Goal: Transaction & Acquisition: Purchase product/service

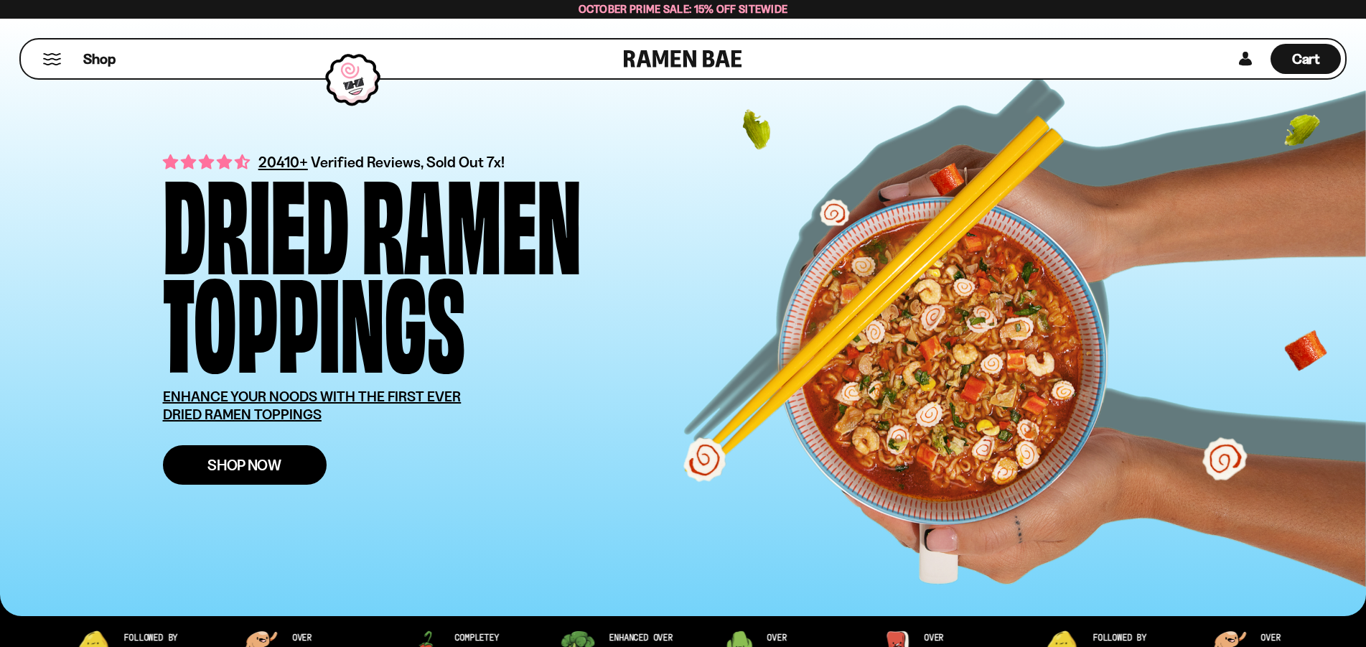
click at [210, 460] on span "Shop Now" at bounding box center [244, 464] width 74 height 15
click at [276, 460] on span "Shop Now" at bounding box center [244, 464] width 74 height 15
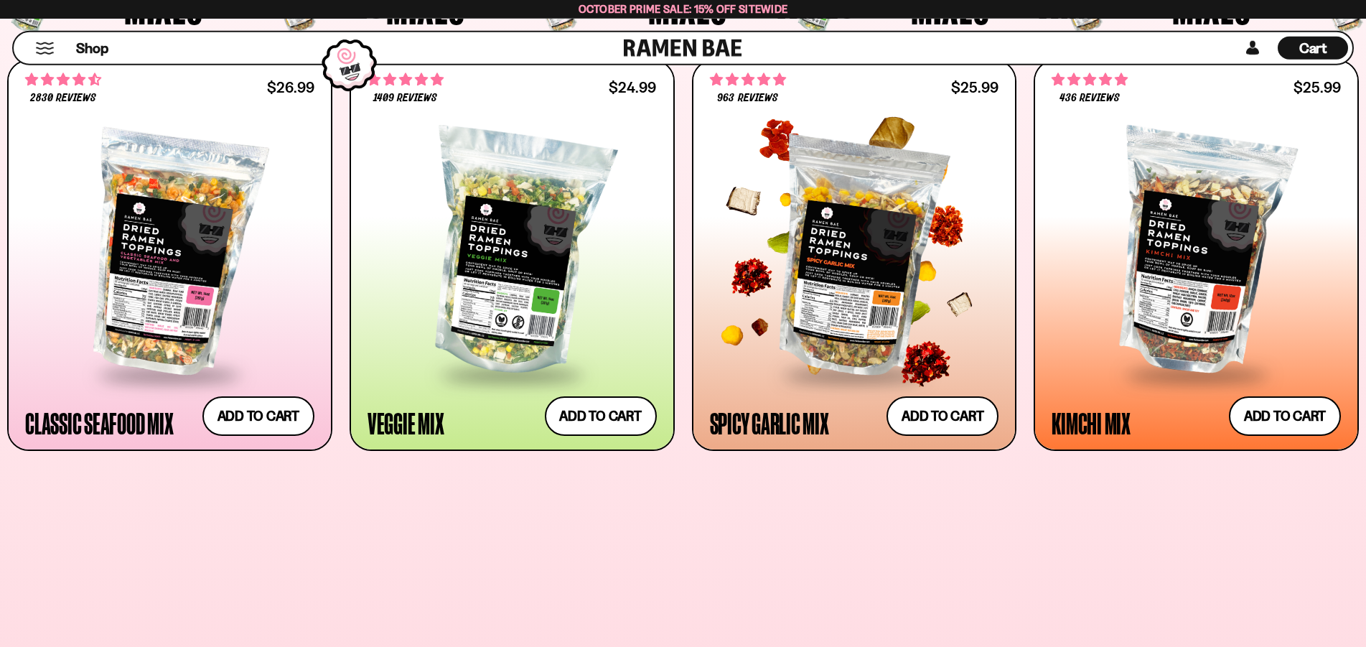
scroll to position [659, 0]
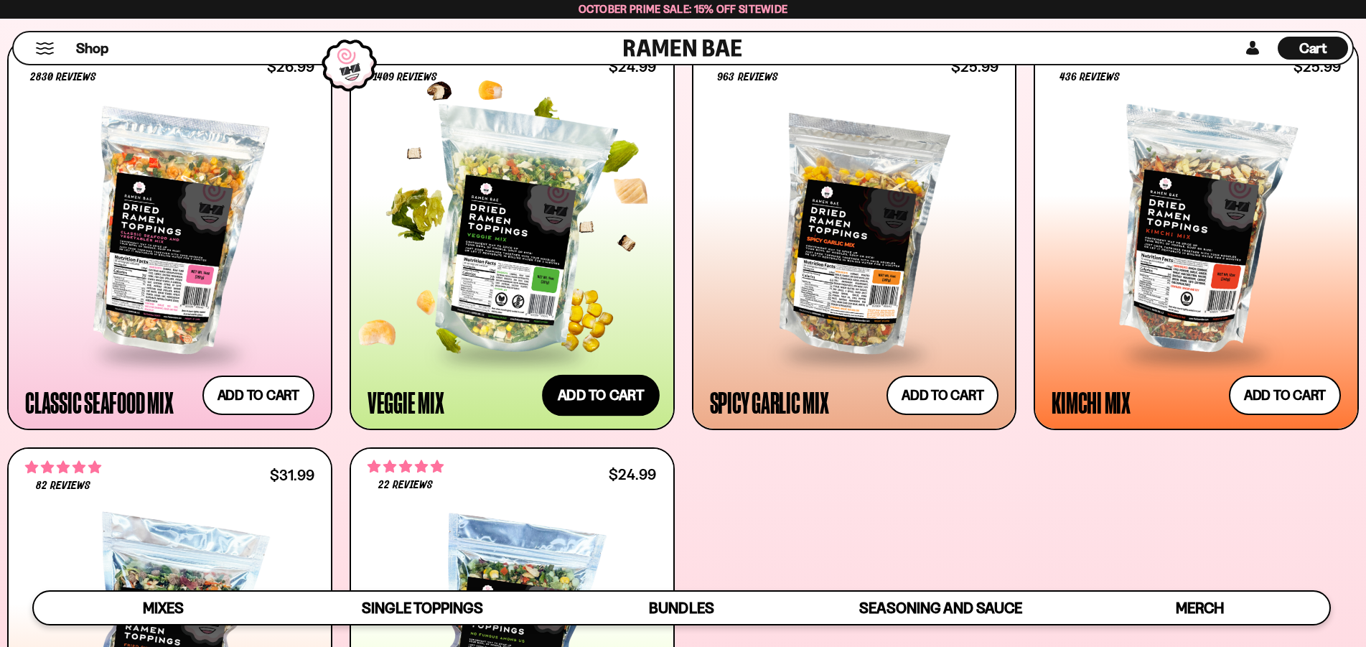
click at [621, 389] on button "Add to cart Add ― Regular price $24.99 Regular price Sale price $24.99 Unit pri…" at bounding box center [601, 395] width 118 height 42
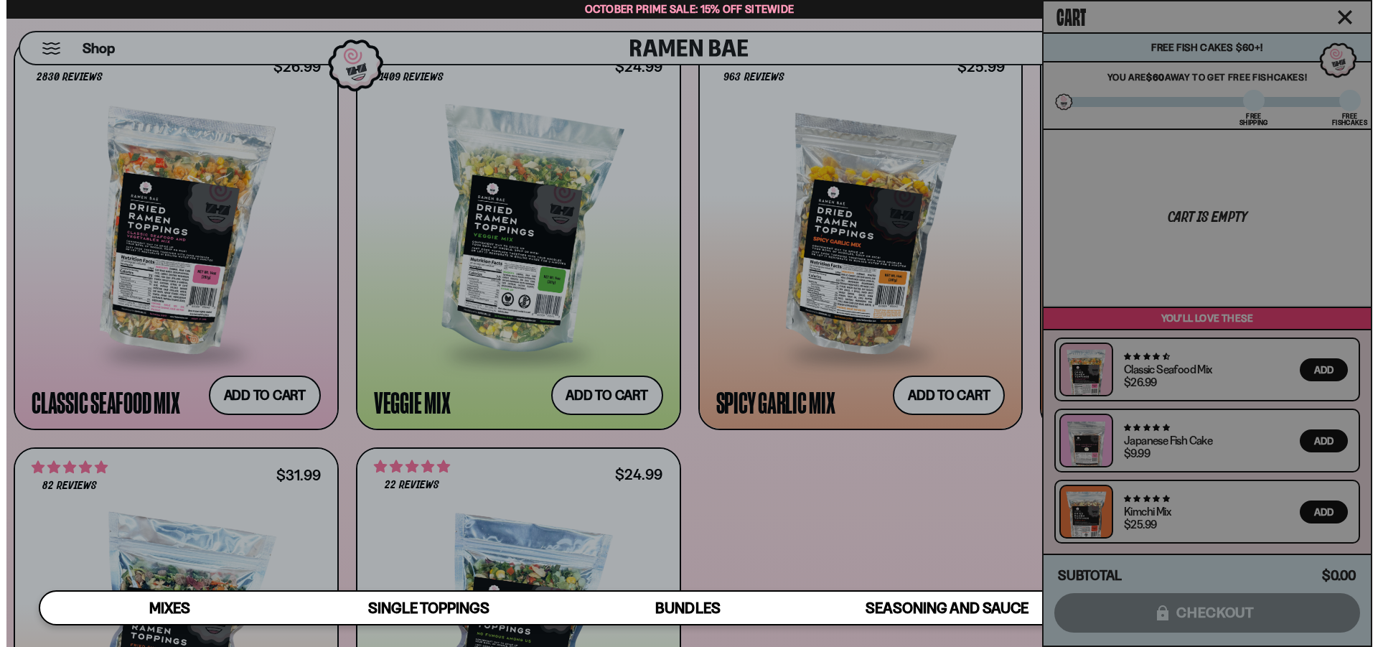
scroll to position [661, 0]
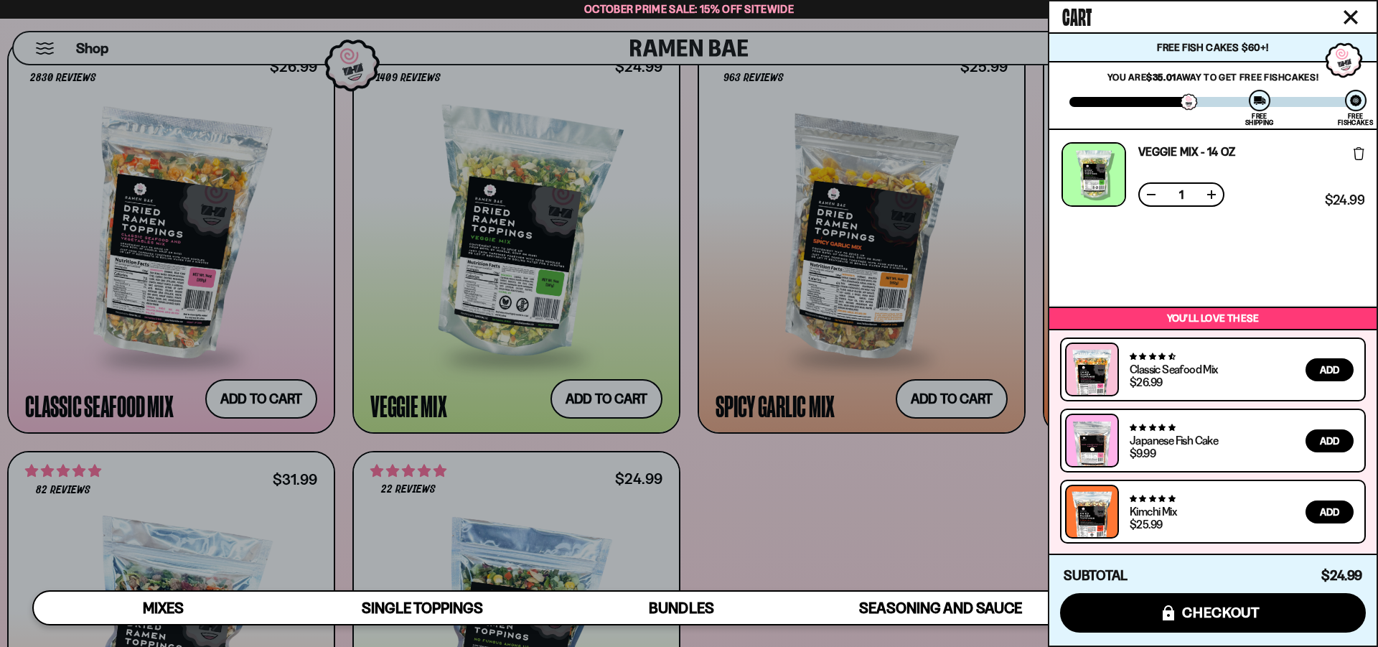
drag, startPoint x: 1266, startPoint y: 128, endPoint x: 1248, endPoint y: 161, distance: 37.6
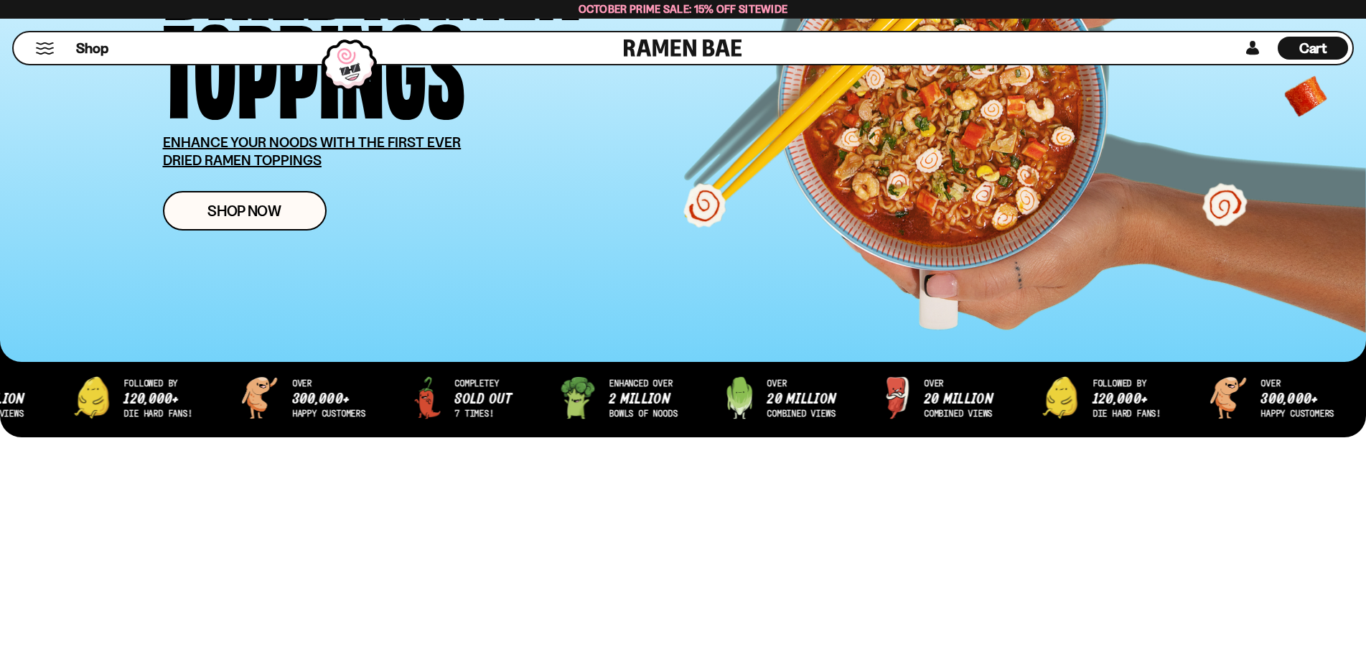
scroll to position [293, 0]
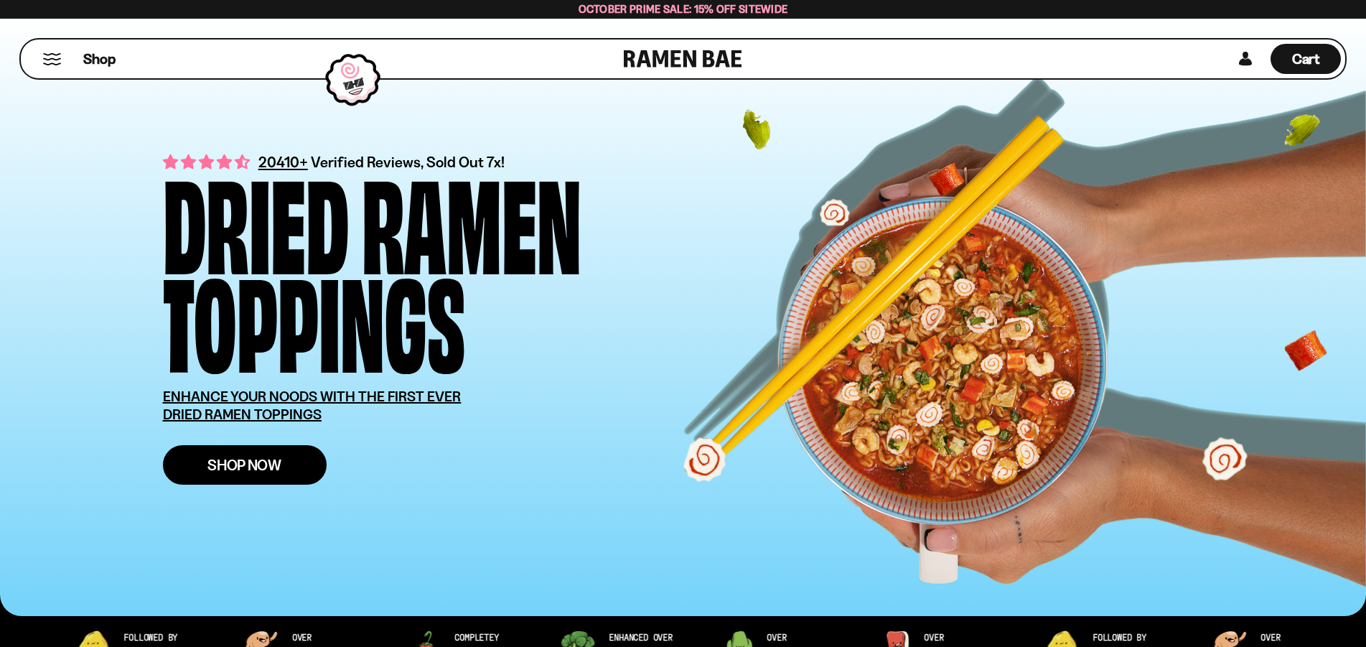
click at [268, 467] on span "Shop Now" at bounding box center [244, 464] width 74 height 15
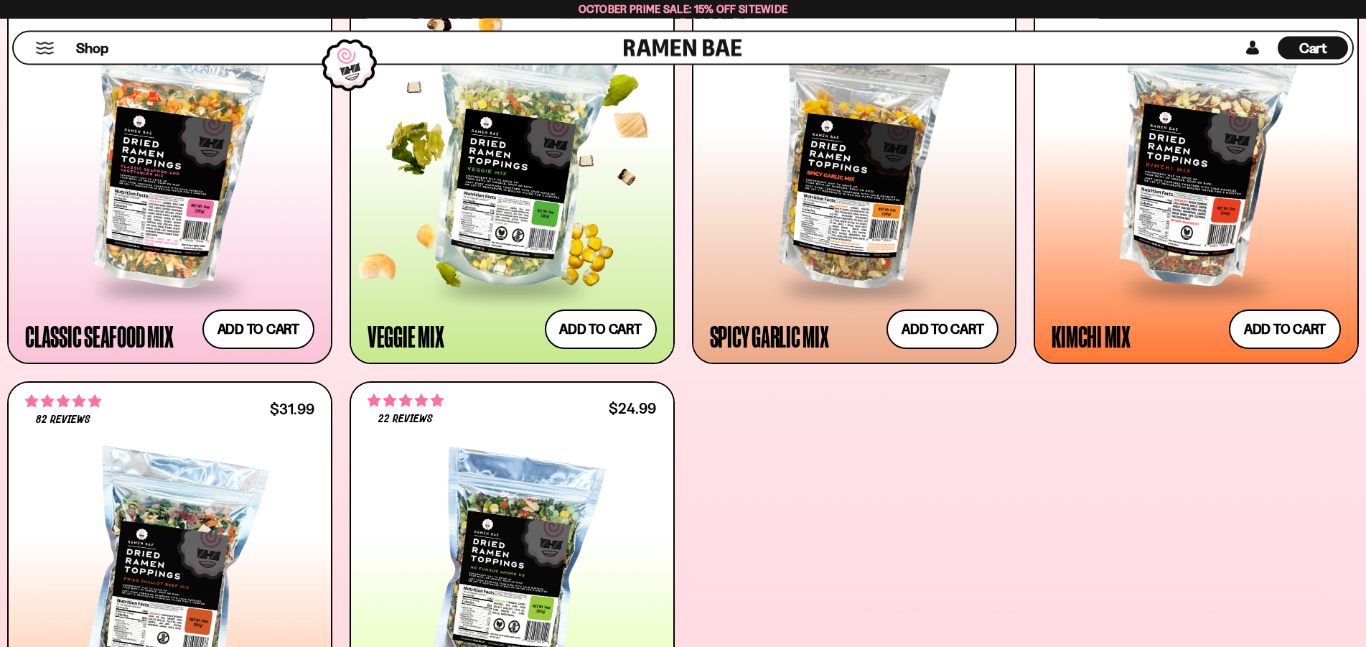
scroll to position [732, 0]
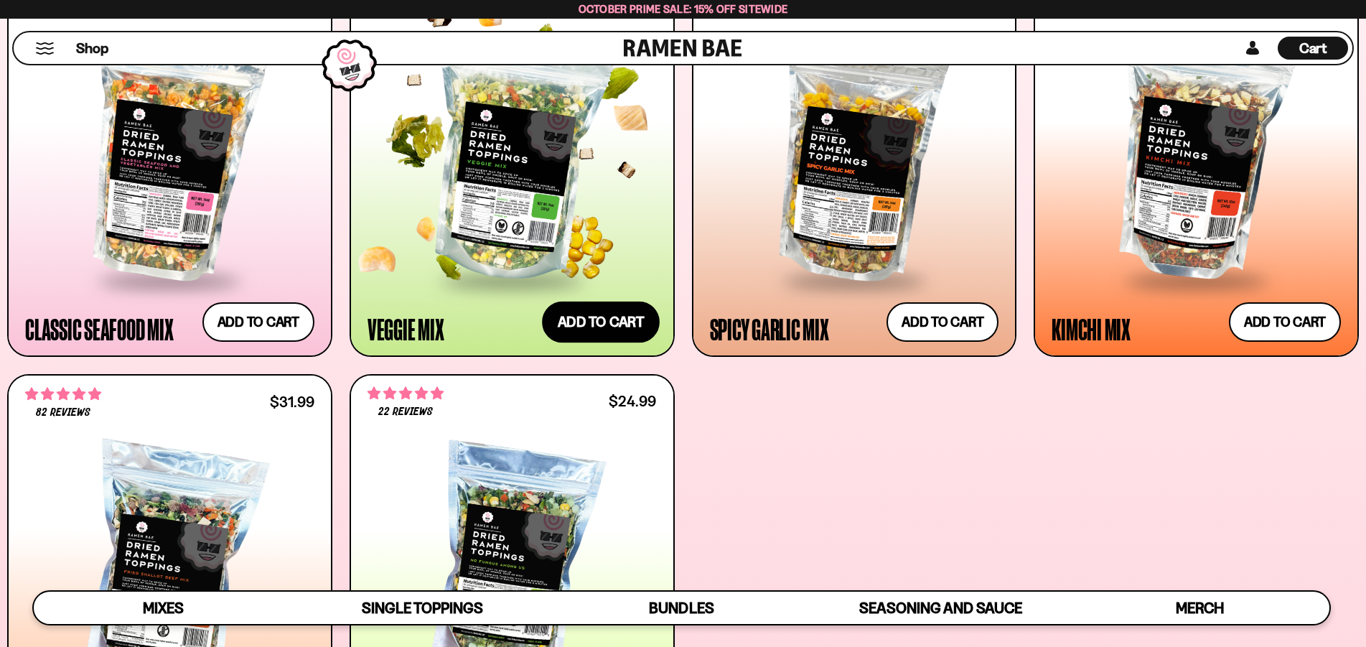
click at [592, 314] on button "Add to cart Add ― Regular price $24.99 Regular price Sale price $24.99 Unit pri…" at bounding box center [601, 322] width 118 height 42
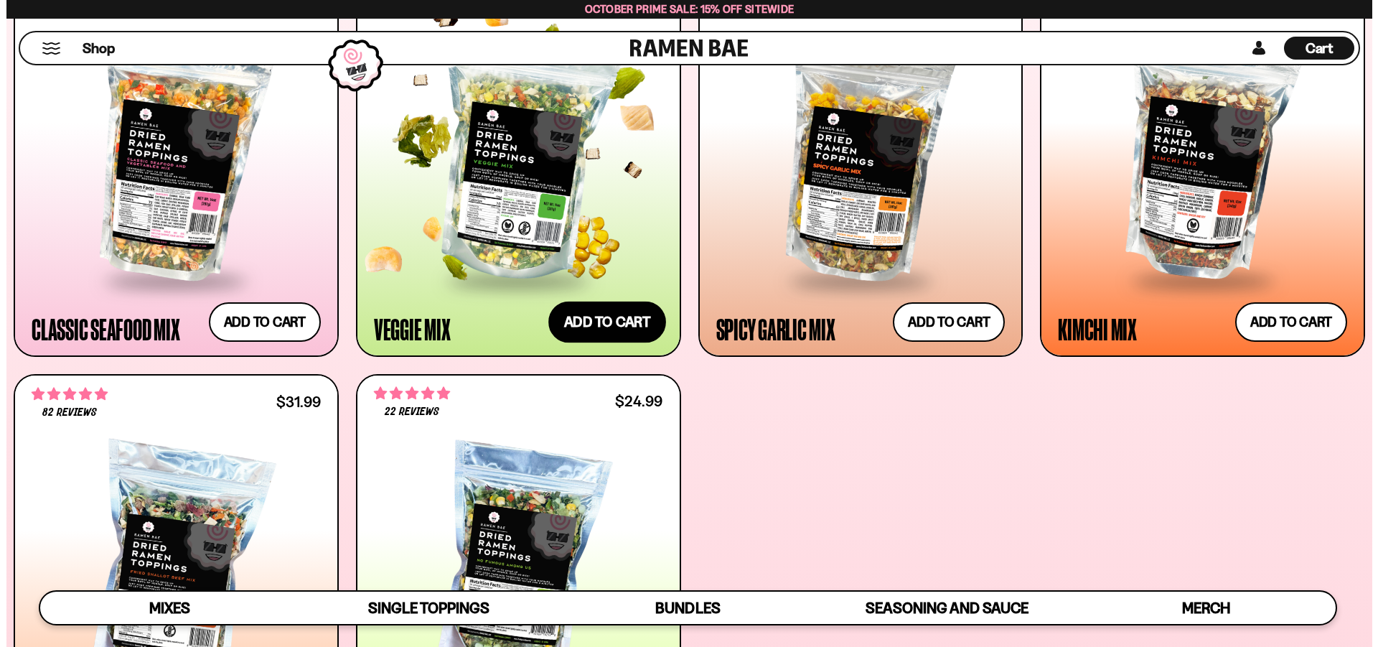
scroll to position [734, 0]
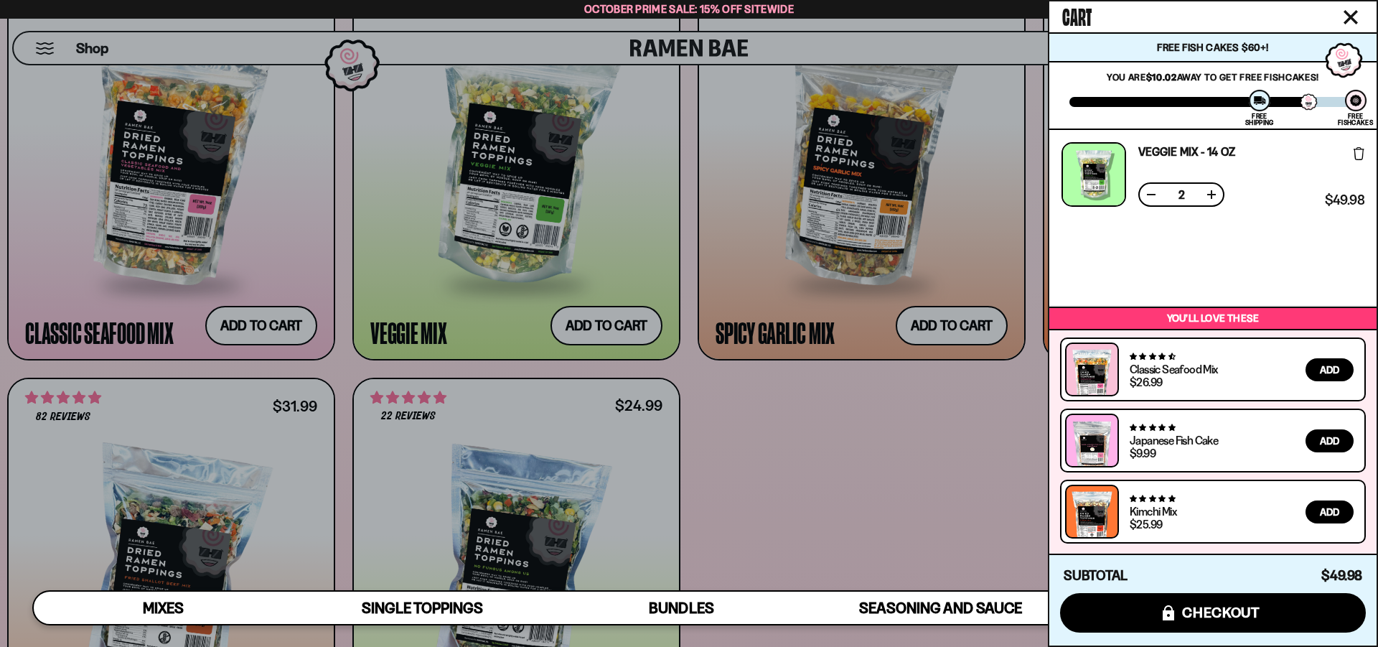
click at [1351, 16] on icon "Close cart" at bounding box center [1351, 17] width 13 height 13
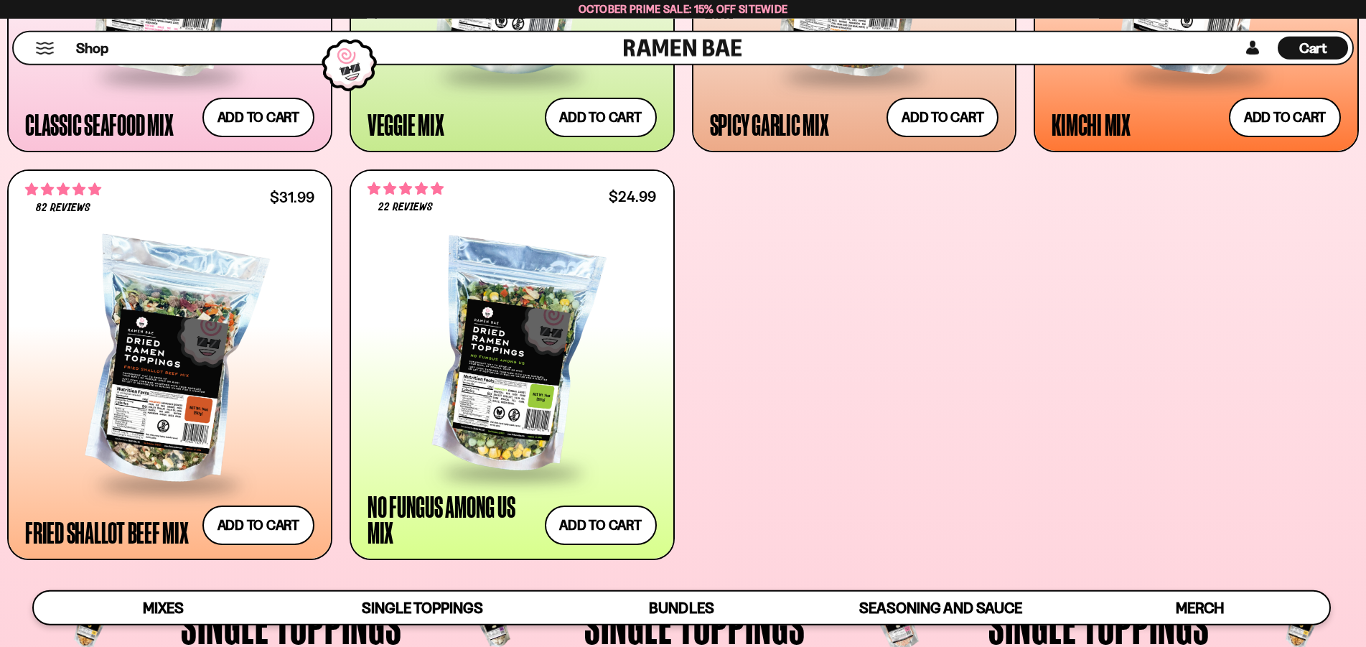
scroll to position [952, 0]
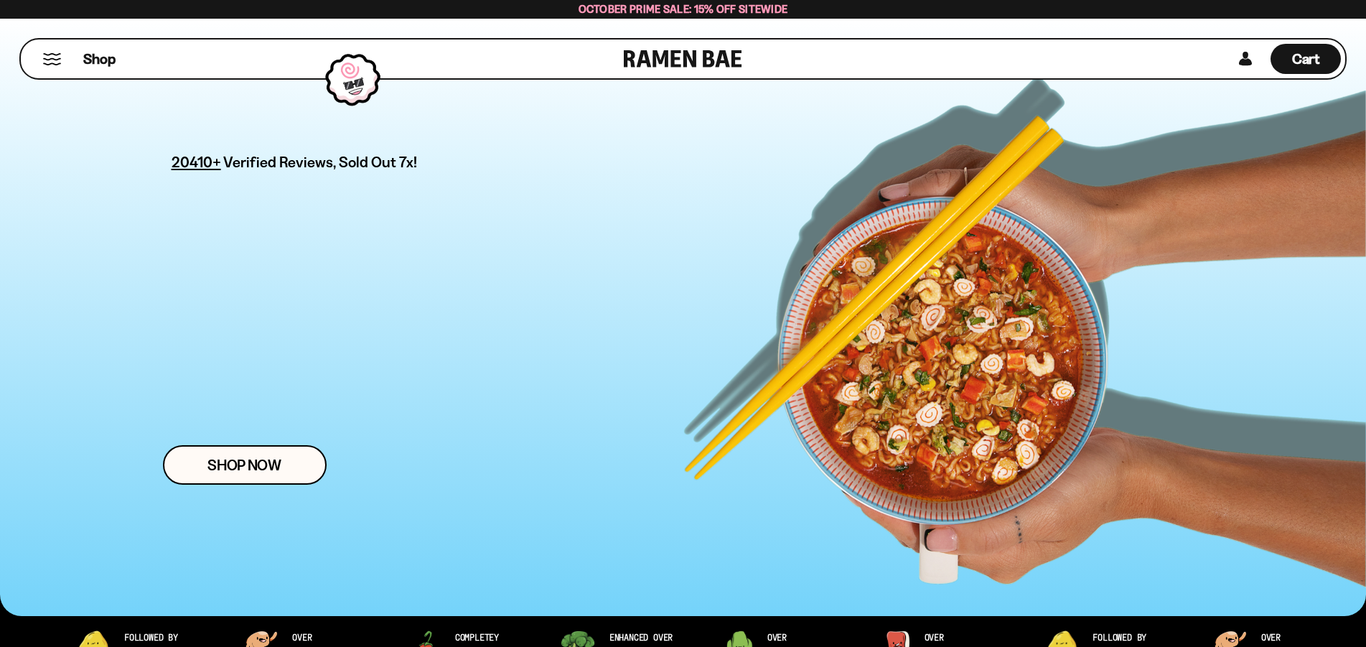
drag, startPoint x: 0, startPoint y: 0, endPoint x: 546, endPoint y: 212, distance: 585.2
click at [556, 218] on div "Ramen" at bounding box center [472, 267] width 220 height 98
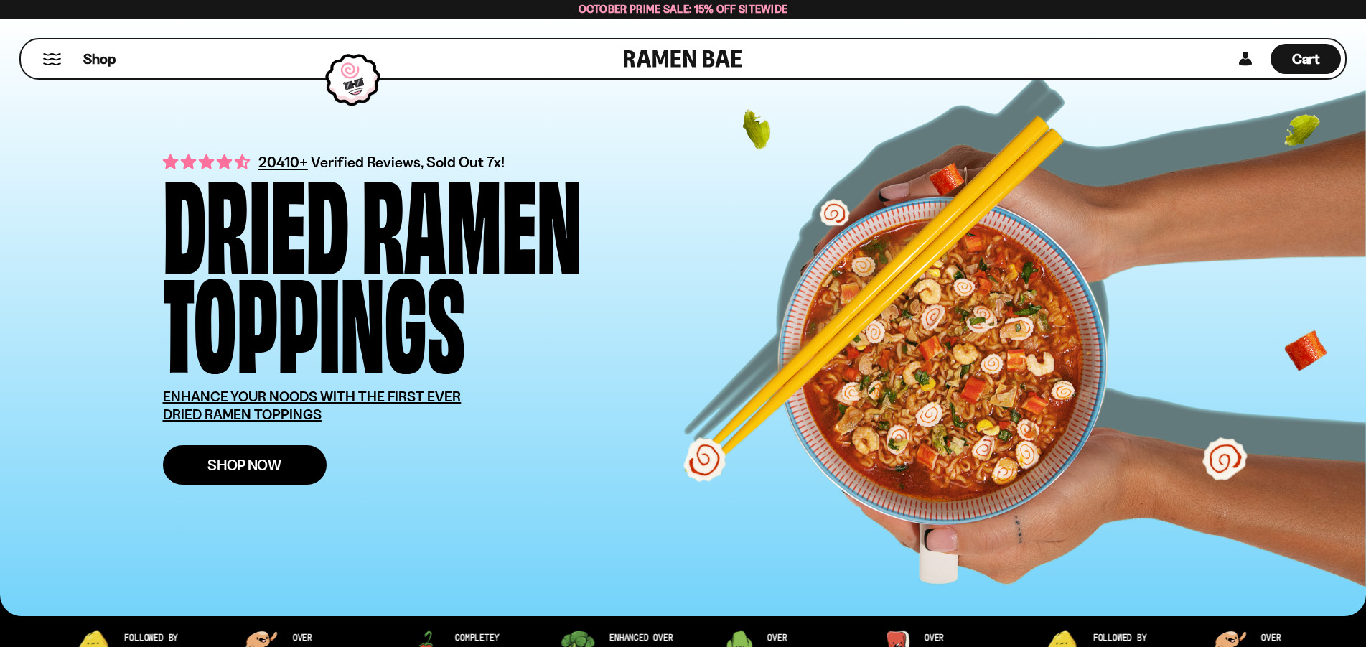
click at [244, 461] on span "Shop Now" at bounding box center [244, 464] width 74 height 15
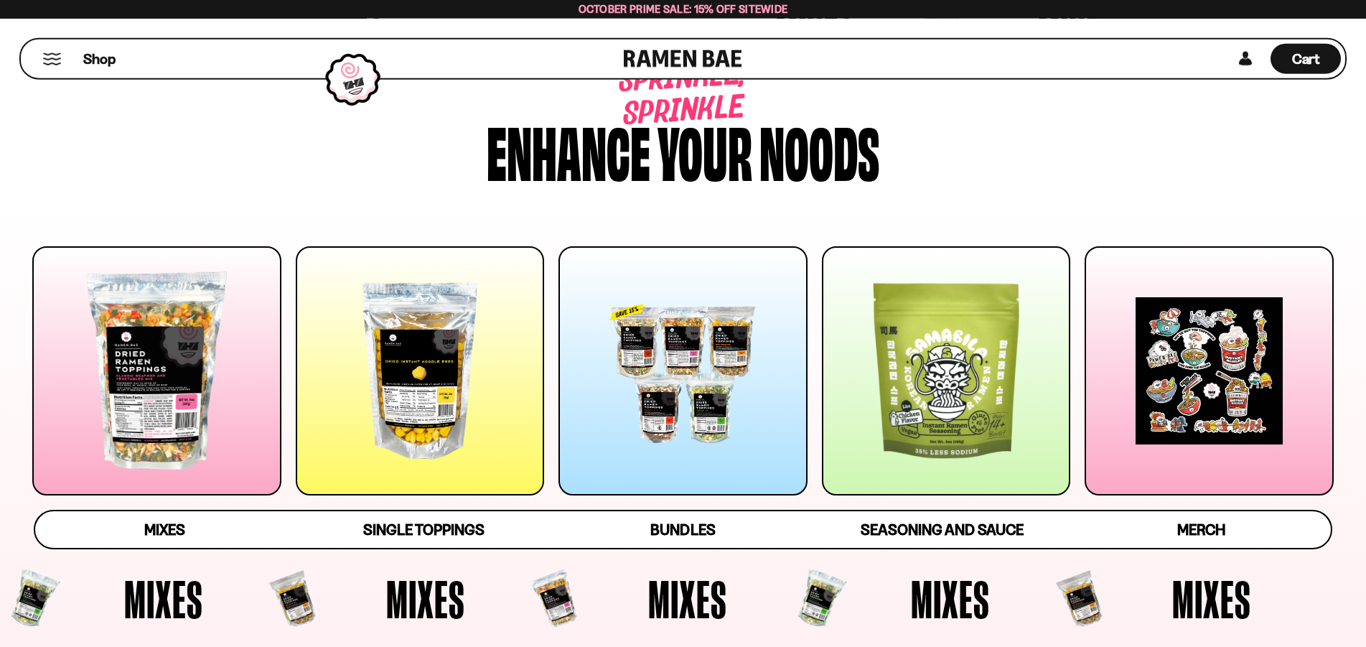
scroll to position [146, 0]
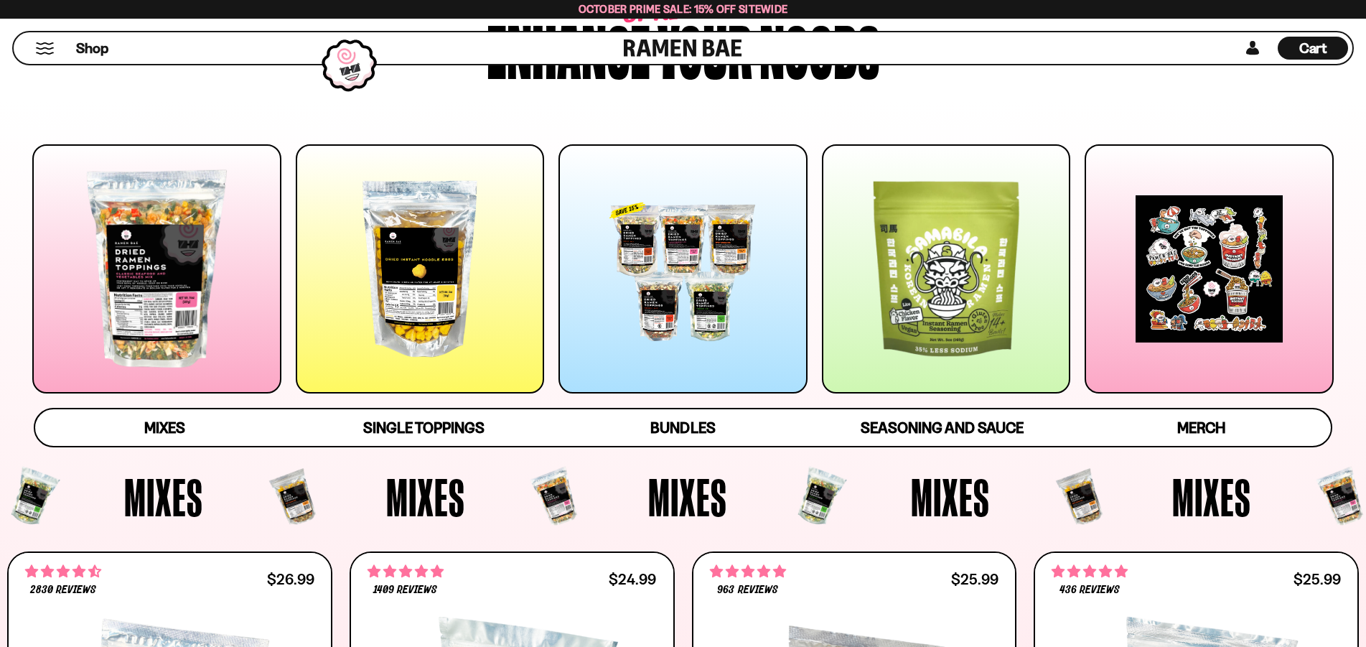
click at [742, 257] on div at bounding box center [682, 268] width 249 height 249
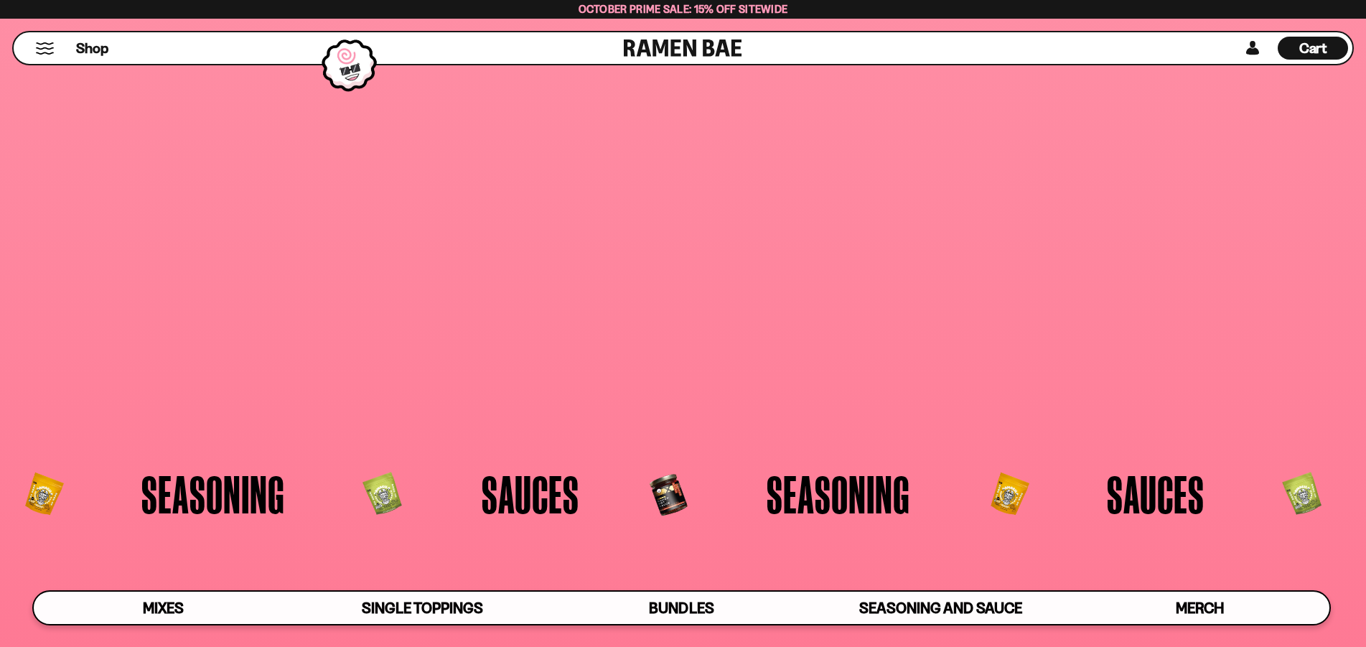
scroll to position [3744, 0]
